Goal: Navigation & Orientation: Go to known website

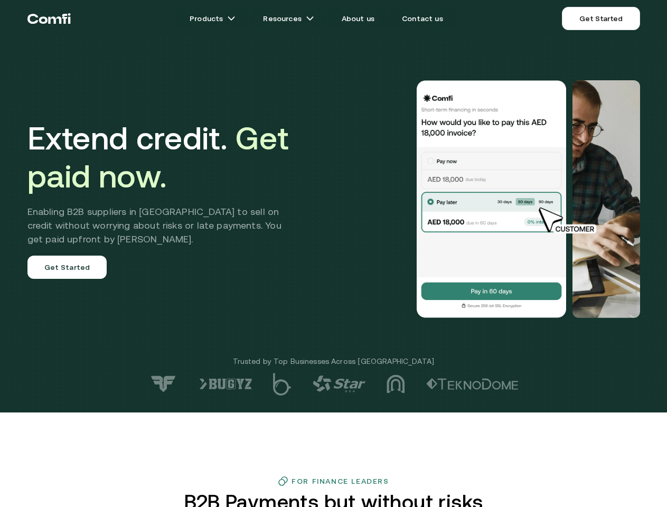
click at [333, 254] on div at bounding box center [475, 199] width 330 height 238
